Goal: Transaction & Acquisition: Purchase product/service

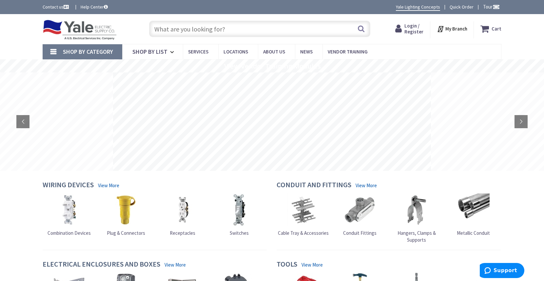
click at [413, 31] on span "Login / Register" at bounding box center [413, 29] width 19 height 12
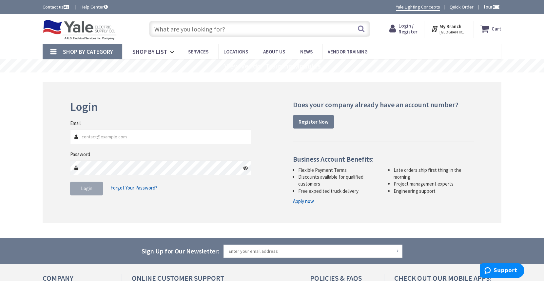
type input "[PERSON_NAME][EMAIL_ADDRESS][DOMAIN_NAME]"
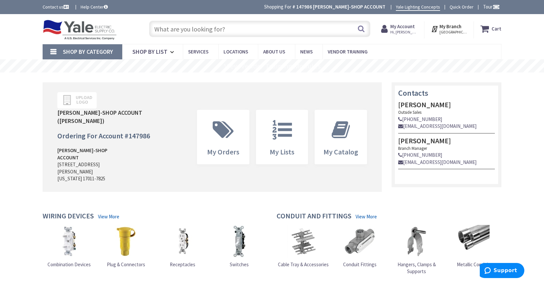
click at [239, 28] on input "text" at bounding box center [259, 29] width 221 height 16
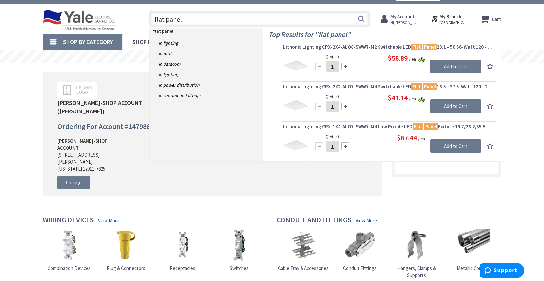
scroll to position [5, 0]
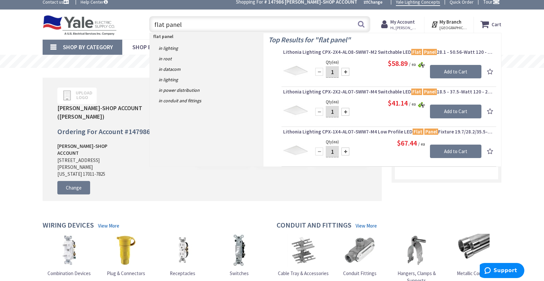
drag, startPoint x: 217, startPoint y: 28, endPoint x: 153, endPoint y: 26, distance: 63.9
click at [153, 26] on input "flat panel" at bounding box center [259, 24] width 221 height 16
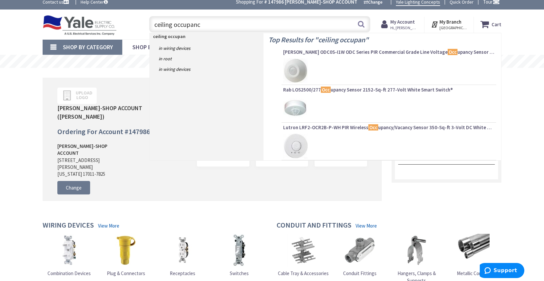
type input "ceiling occupancy"
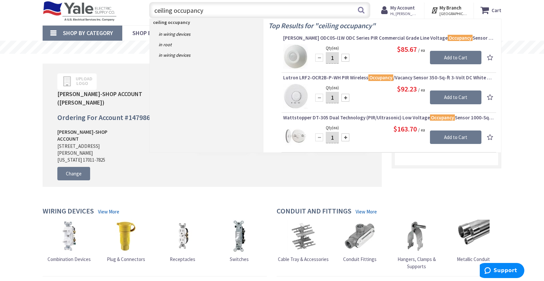
scroll to position [20, 0]
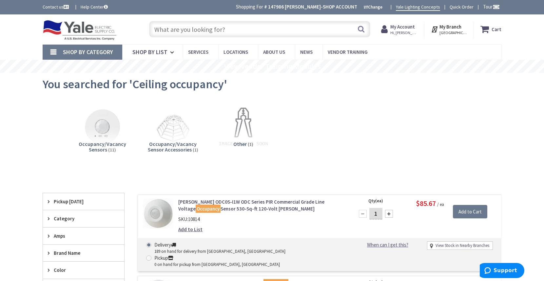
drag, startPoint x: 227, startPoint y: 29, endPoint x: 168, endPoint y: 27, distance: 58.7
click at [168, 27] on input "text" at bounding box center [259, 29] width 221 height 16
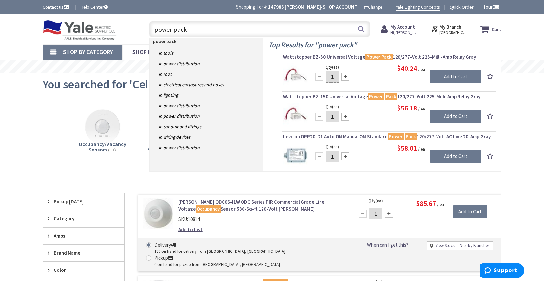
drag, startPoint x: 191, startPoint y: 30, endPoint x: 131, endPoint y: 30, distance: 59.6
click at [131, 30] on div "Toggle Nav power pack power pack Search Cart My Cart Close" at bounding box center [272, 29] width 468 height 22
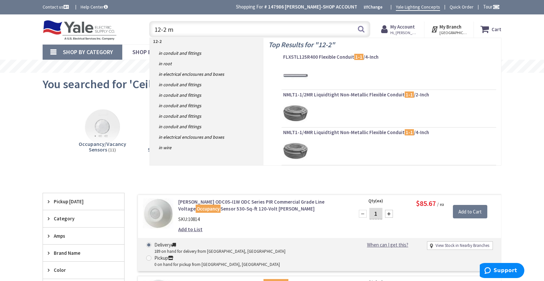
type input "12-2 mc"
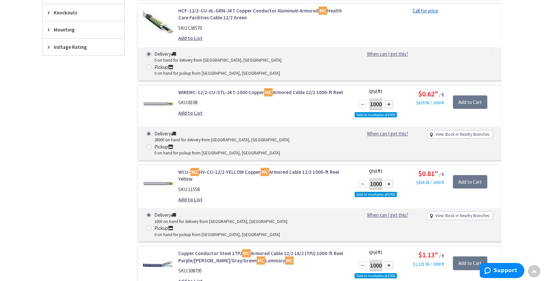
scroll to position [423, 0]
